Goal: Navigation & Orientation: Find specific page/section

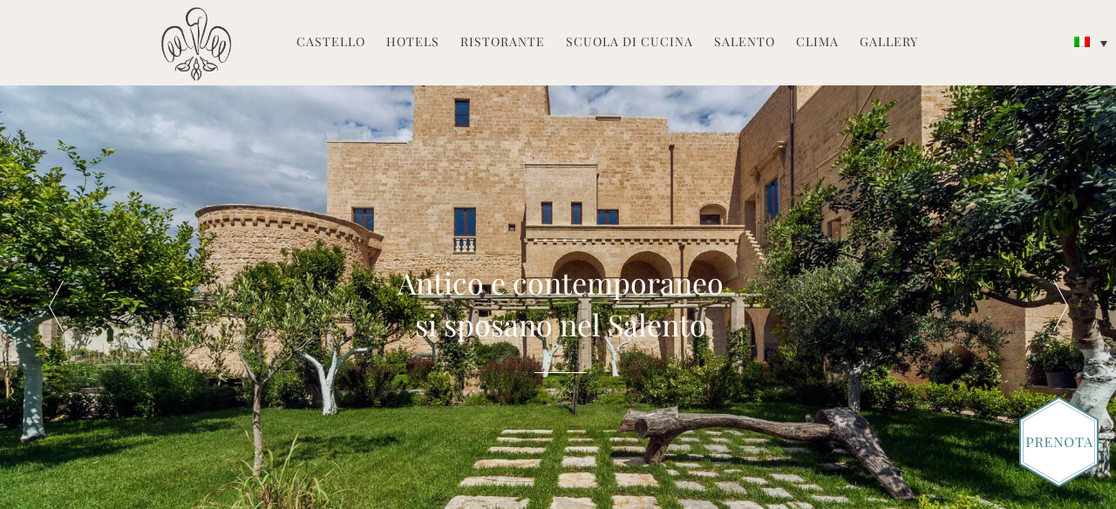
scroll to position [5, 0]
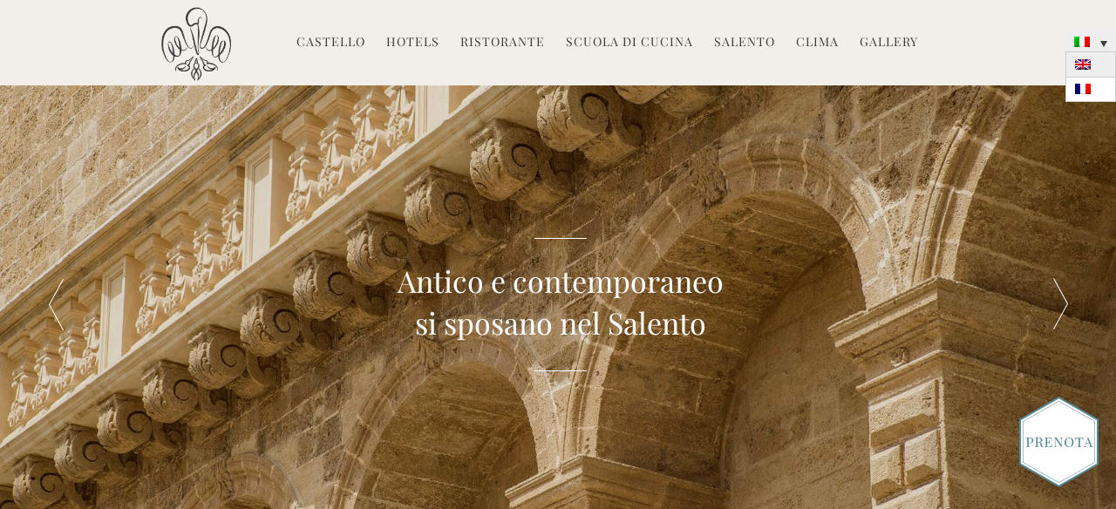
click at [1088, 66] on img at bounding box center [1083, 64] width 16 height 10
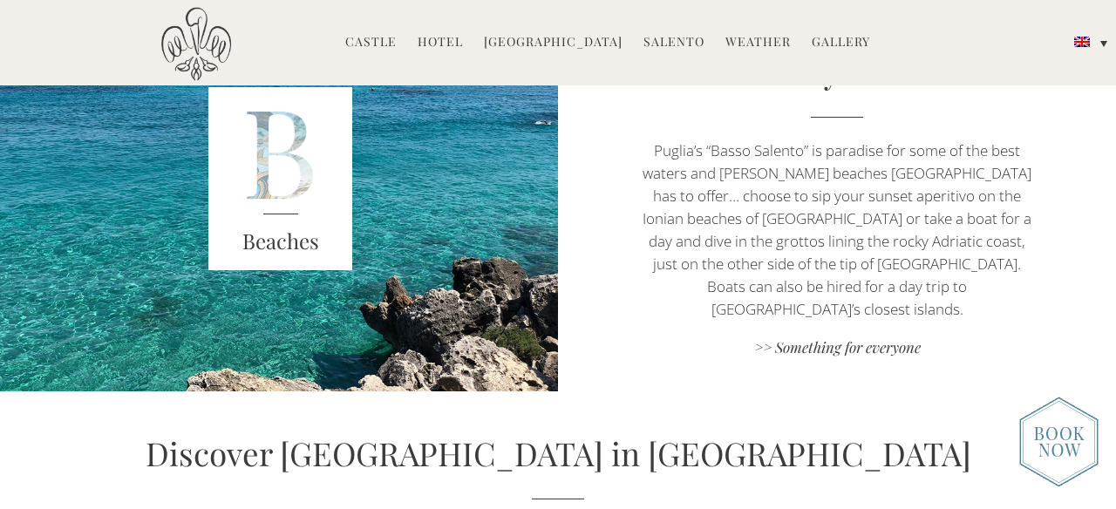
scroll to position [3117, 0]
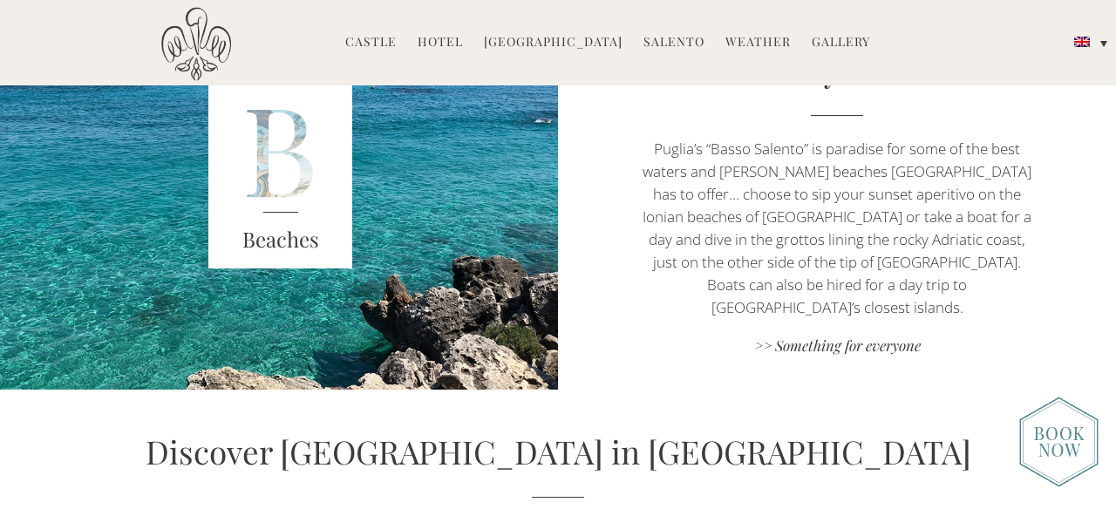
click at [447, 44] on link "Hotel" at bounding box center [439, 43] width 45 height 20
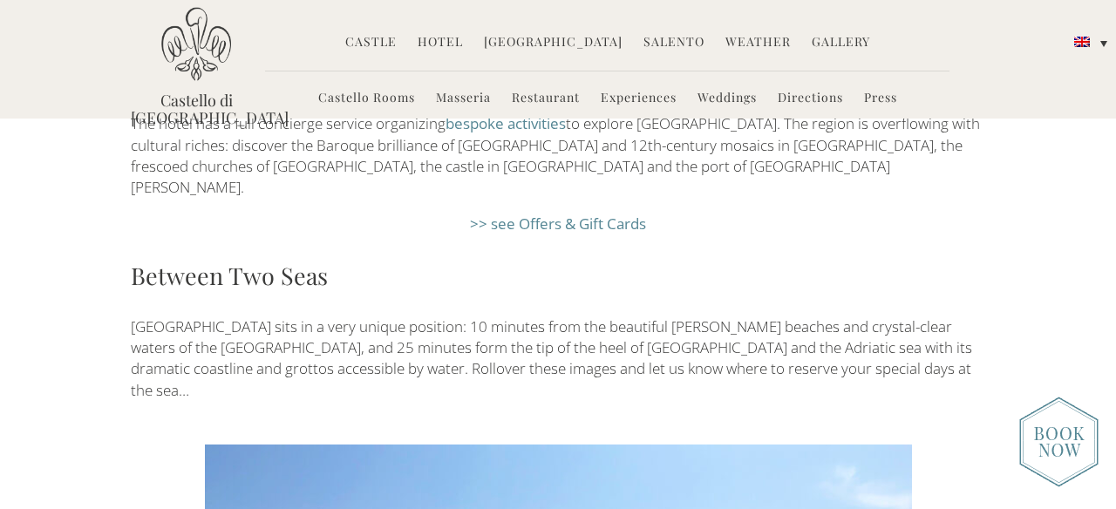
scroll to position [2539, 0]
